Goal: Information Seeking & Learning: Learn about a topic

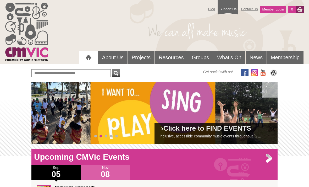
click at [204, 58] on link "Groups" at bounding box center [200, 57] width 25 height 13
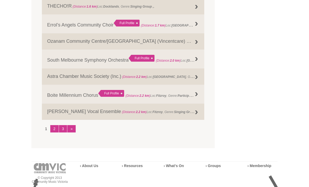
scroll to position [665, 0]
click at [56, 132] on link "2" at bounding box center [54, 128] width 8 height 7
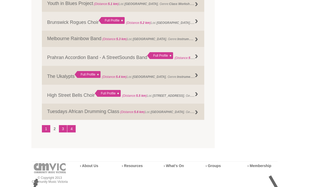
scroll to position [671, 0]
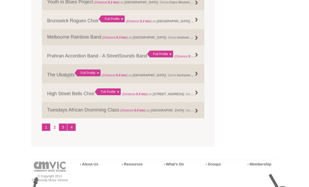
click at [63, 131] on link "3" at bounding box center [63, 127] width 8 height 7
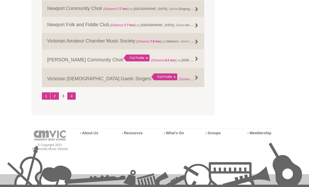
scroll to position [703, 0]
click at [124, 61] on div "Full Profile" at bounding box center [137, 57] width 26 height 7
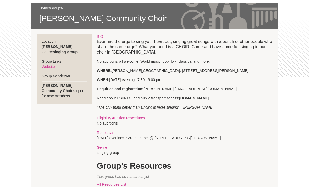
scroll to position [79, 0]
click at [207, 97] on strong "www.esnlc.com.au" at bounding box center [194, 98] width 30 height 4
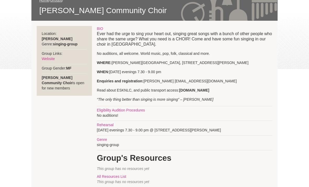
scroll to position [88, 0]
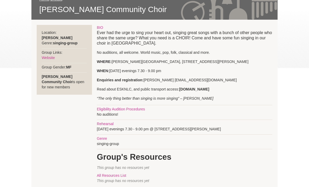
click at [201, 92] on div "BIO Ever had the urge to sing your heart out, singing great songs with a bunch …" at bounding box center [184, 161] width 175 height 273
click at [204, 89] on strong "www.esnlc.com.au" at bounding box center [194, 89] width 30 height 4
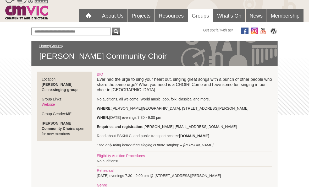
scroll to position [0, 0]
